Goal: Task Accomplishment & Management: Use online tool/utility

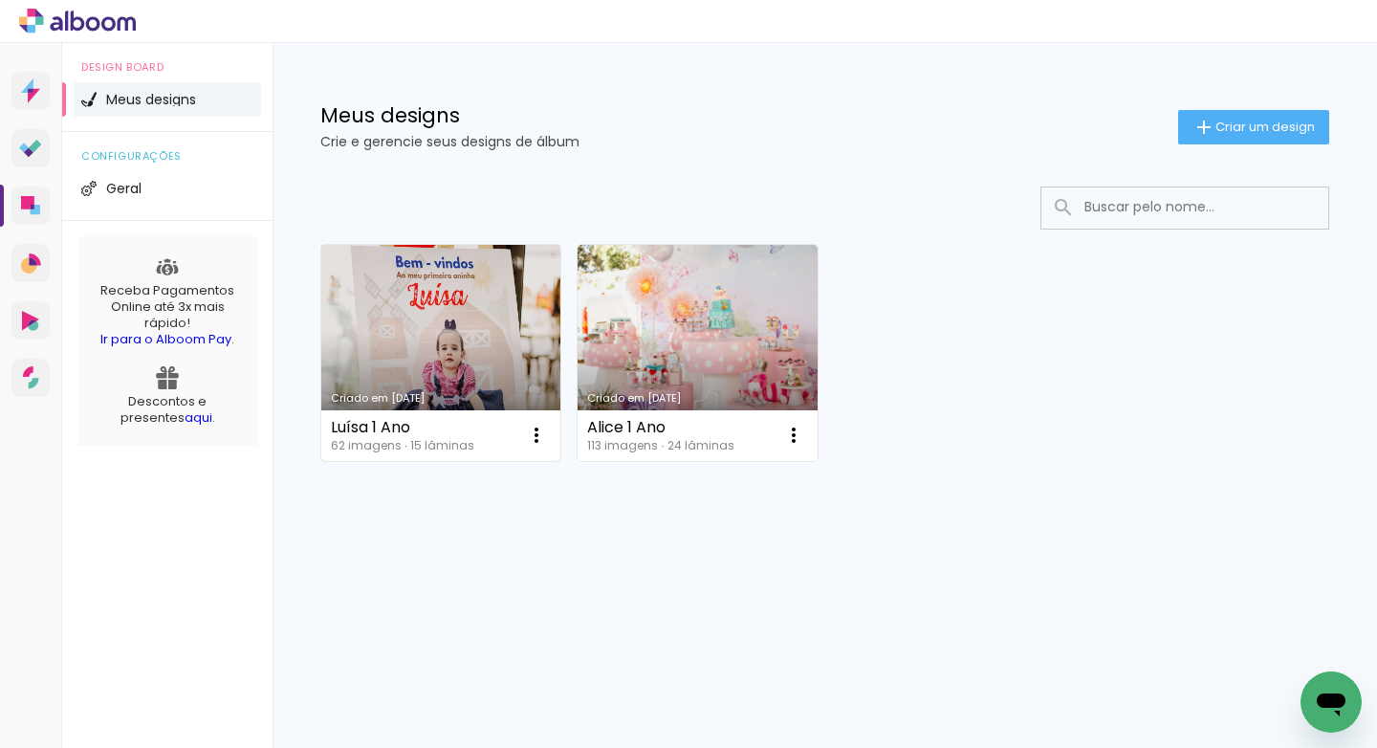
click at [421, 300] on link "Criado em 09/09/25" at bounding box center [440, 353] width 239 height 216
